Goal: Check status: Check status

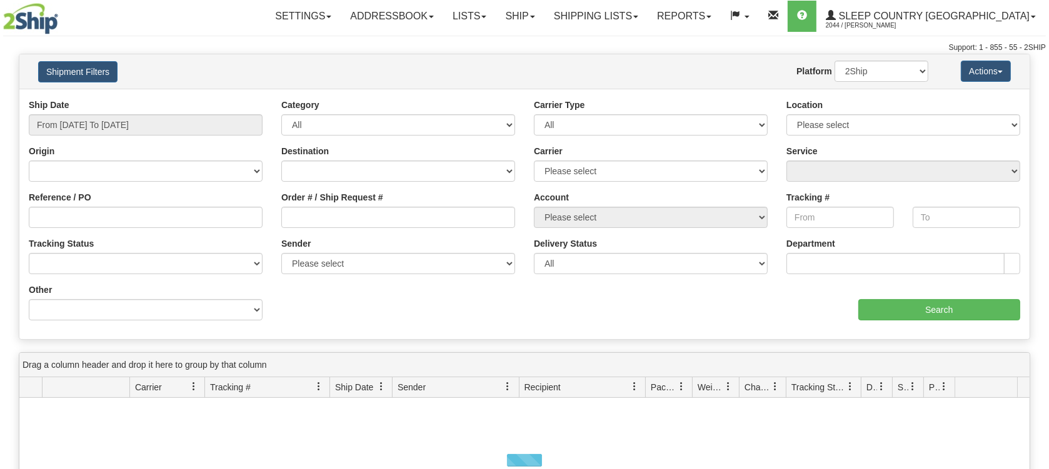
click at [111, 217] on input "Reference / PO" at bounding box center [146, 217] width 234 height 21
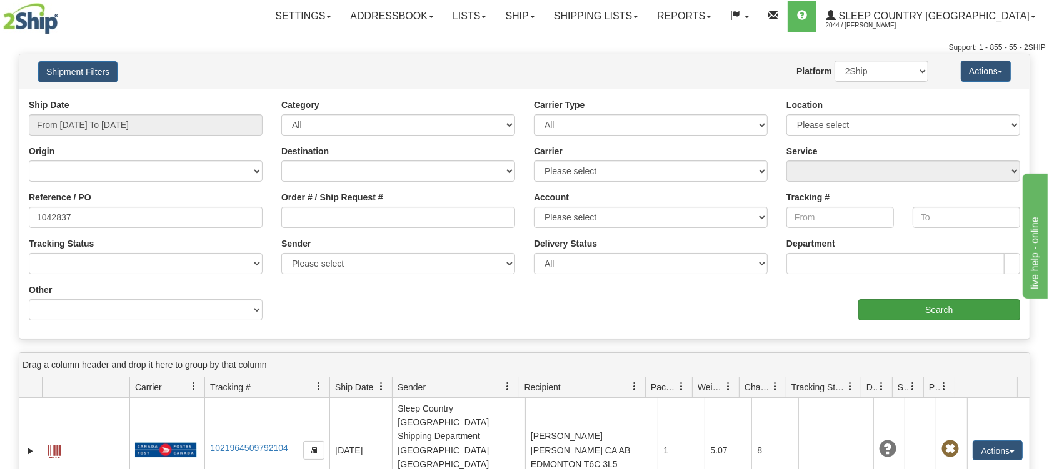
type input "1042837"
click at [912, 307] on input "Search" at bounding box center [939, 309] width 162 height 21
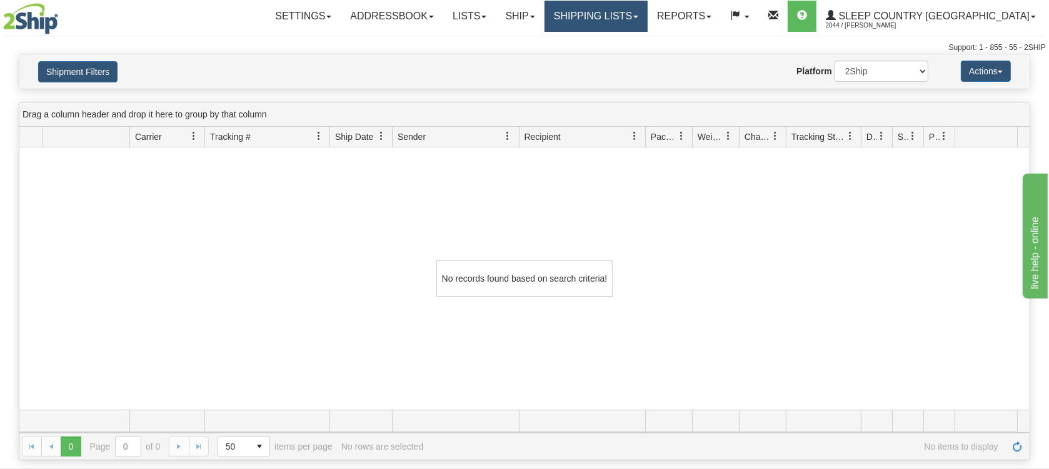
click at [647, 20] on link "Shipping lists" at bounding box center [595, 16] width 103 height 31
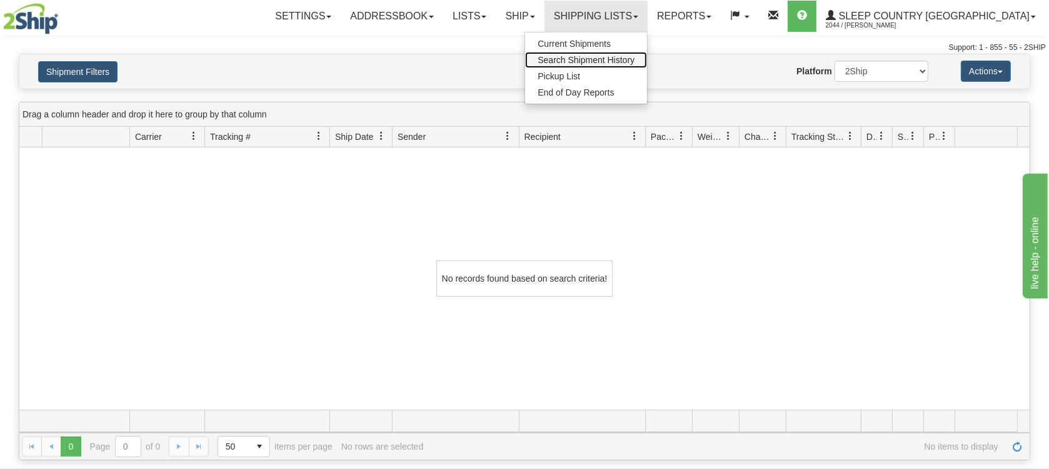
click at [615, 58] on span "Search Shipment History" at bounding box center [585, 60] width 97 height 10
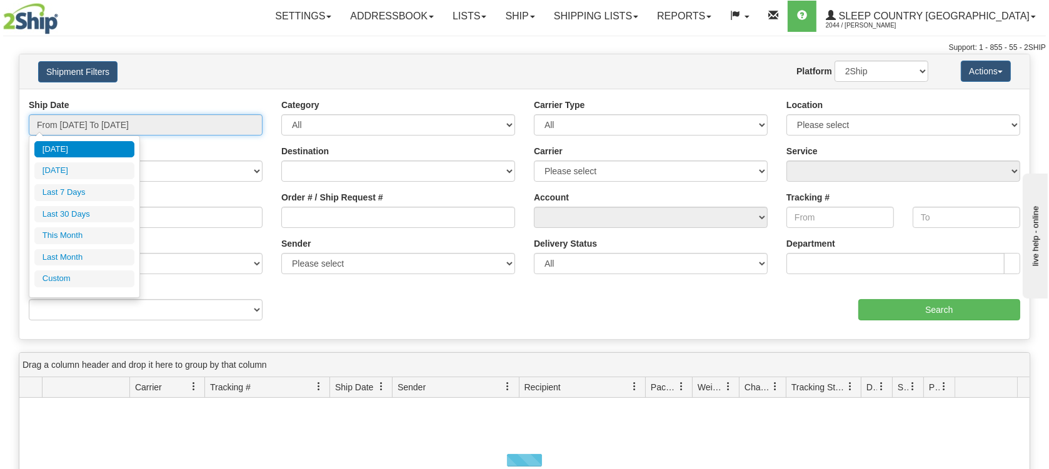
click at [105, 125] on input "From 08/12/2025 To 08/13/2025" at bounding box center [146, 124] width 234 height 21
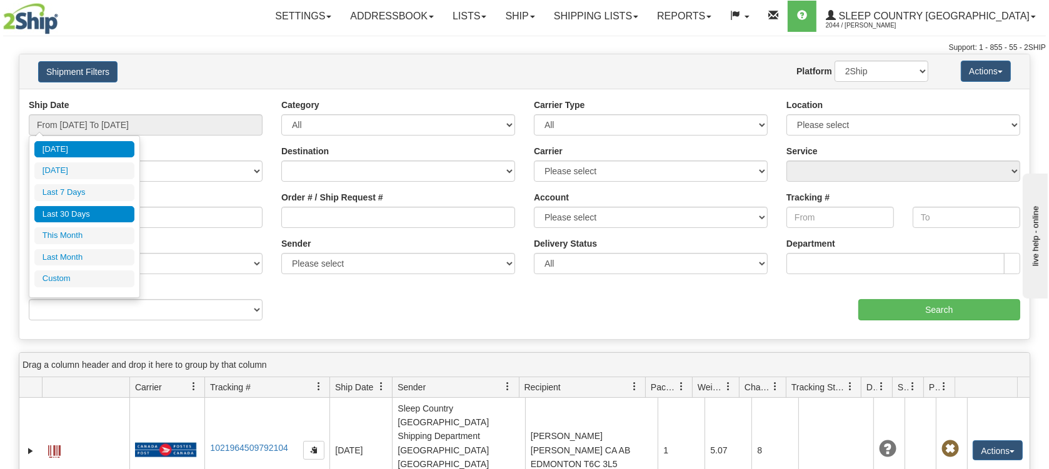
click at [64, 212] on li "Last 30 Days" at bounding box center [84, 214] width 100 height 17
type input "From [DATE] To [DATE]"
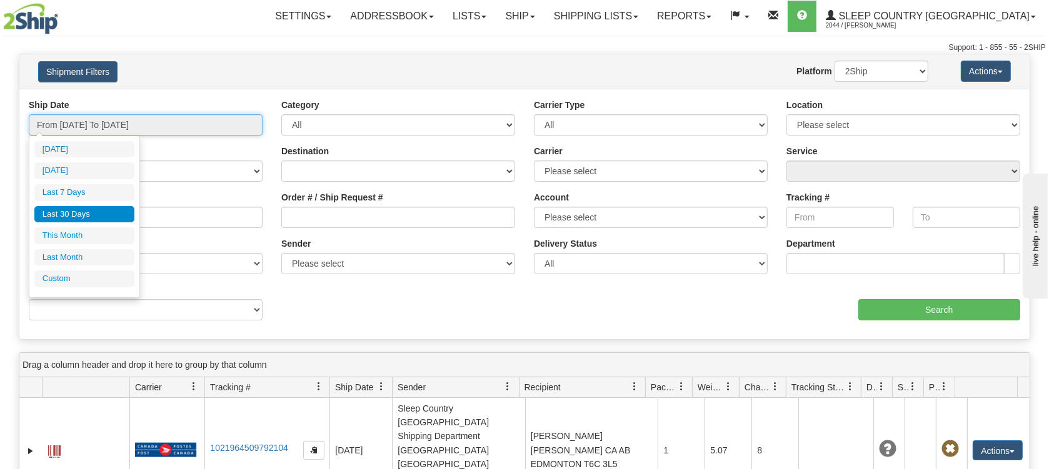
click at [99, 125] on input "From [DATE] To [DATE]" at bounding box center [146, 124] width 234 height 21
click at [57, 212] on li "Last 30 Days" at bounding box center [84, 214] width 100 height 17
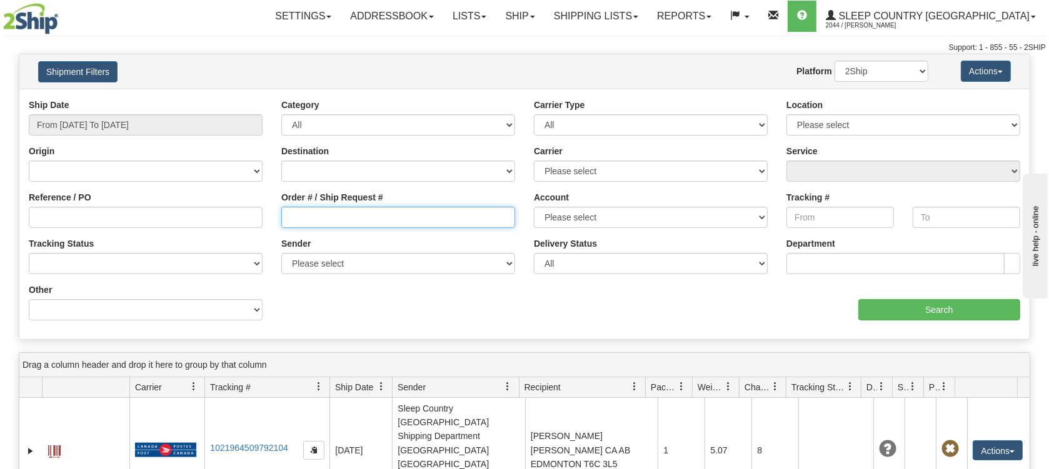
click at [326, 212] on input "Order # / Ship Request #" at bounding box center [398, 217] width 234 height 21
paste input "1042837"
type input "1042837"
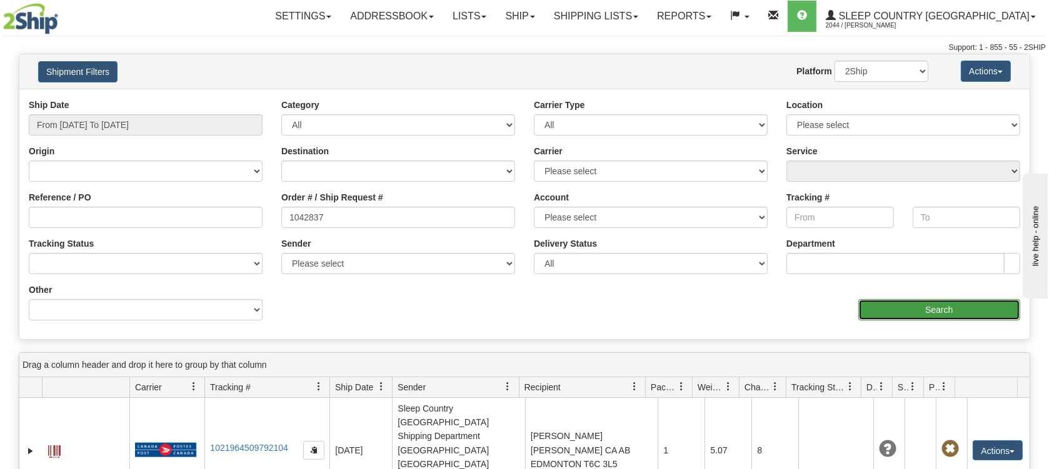
click at [895, 307] on input "Search" at bounding box center [939, 309] width 162 height 21
